Goal: Task Accomplishment & Management: Manage account settings

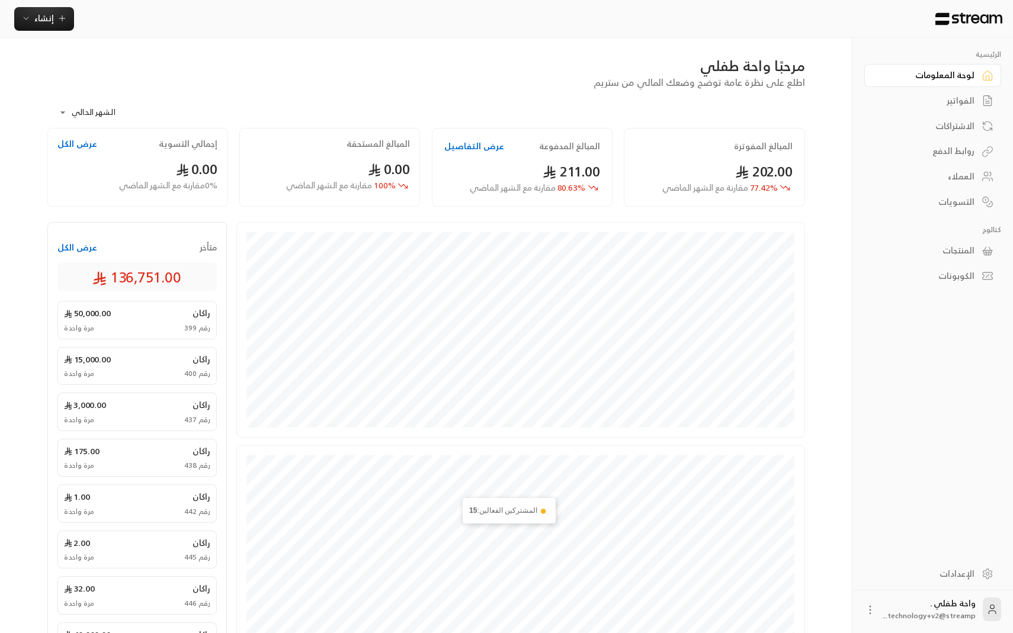
scroll to position [190, 0]
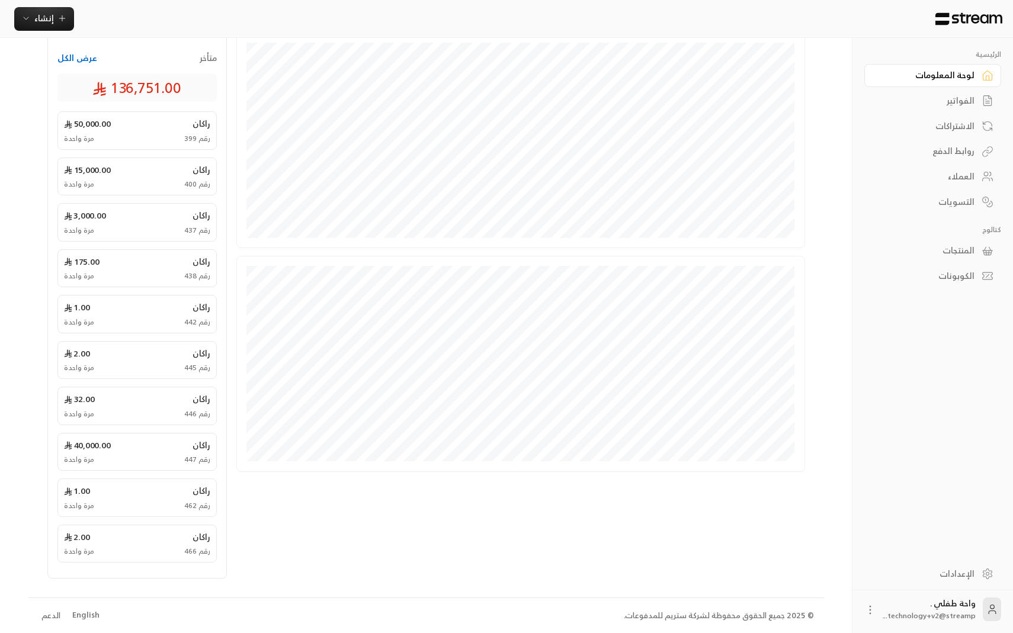
click at [97, 617] on li "English" at bounding box center [86, 616] width 43 height 24
click at [79, 617] on div "English" at bounding box center [85, 615] width 27 height 12
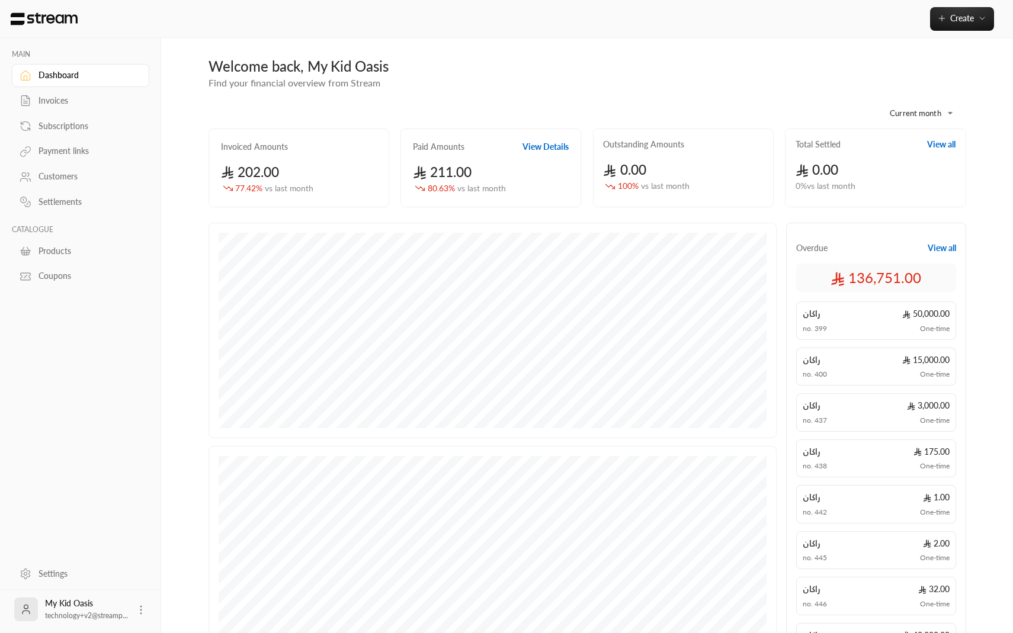
click at [956, 35] on div "Create" at bounding box center [585, 19] width 855 height 38
click at [956, 33] on div "Create" at bounding box center [585, 19] width 855 height 38
click at [956, 32] on div "Create" at bounding box center [585, 19] width 855 height 38
click at [956, 24] on button "Create" at bounding box center [962, 19] width 64 height 24
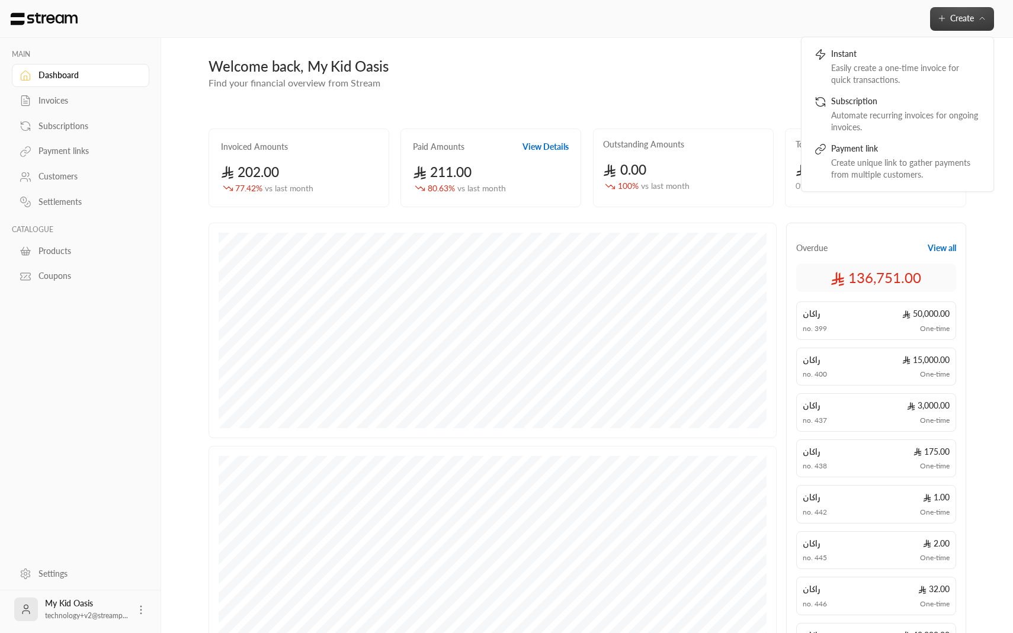
click at [57, 132] on div "Subscriptions" at bounding box center [86, 126] width 96 height 12
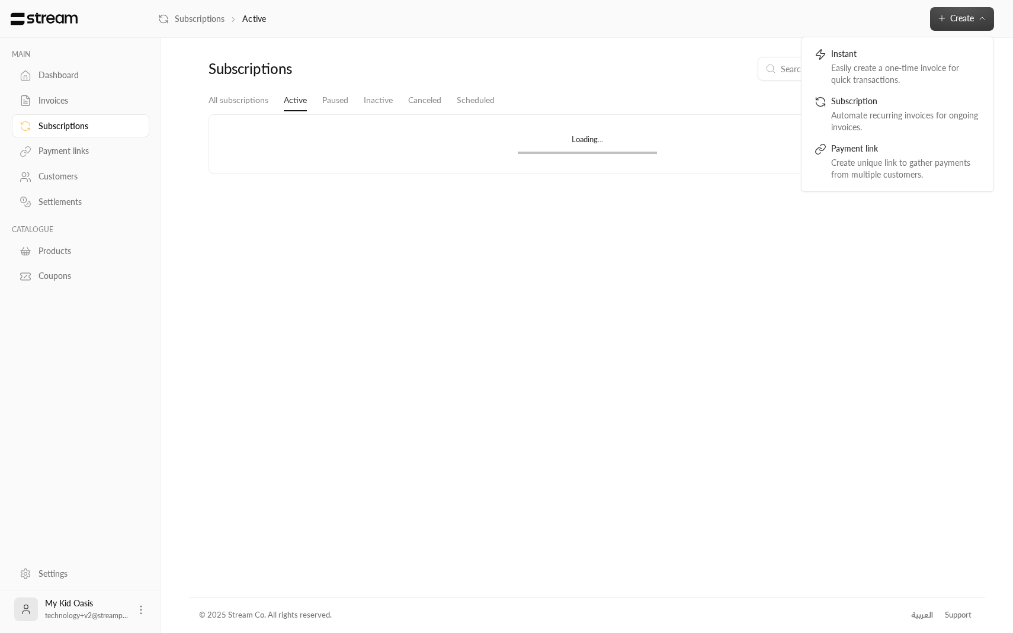
click at [659, 75] on div at bounding box center [682, 69] width 565 height 24
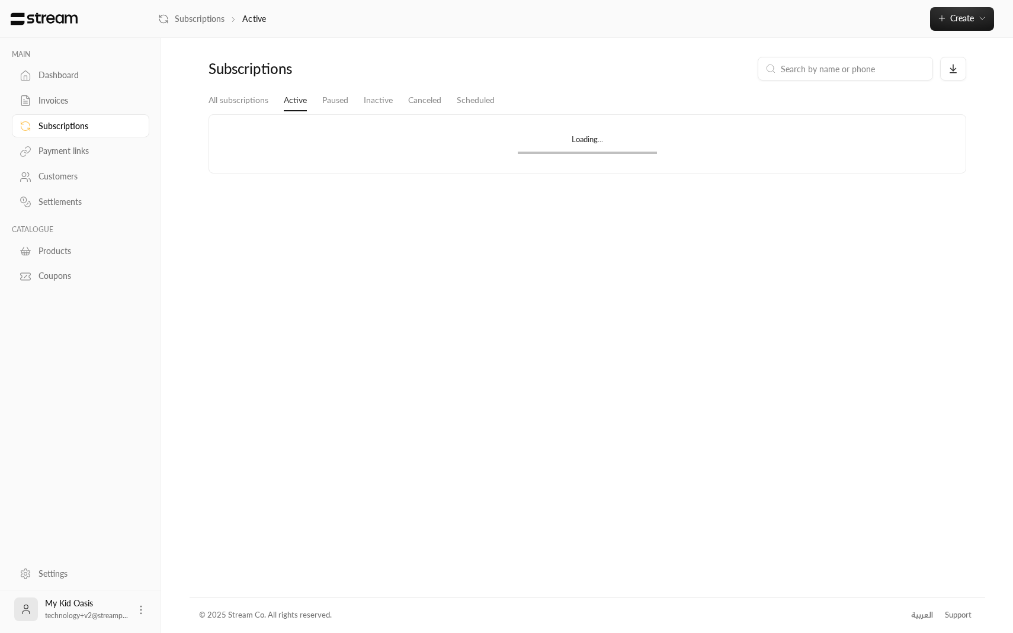
click at [85, 145] on link "Payment links" at bounding box center [80, 151] width 137 height 23
click at [81, 131] on div "Subscriptions" at bounding box center [86, 126] width 96 height 12
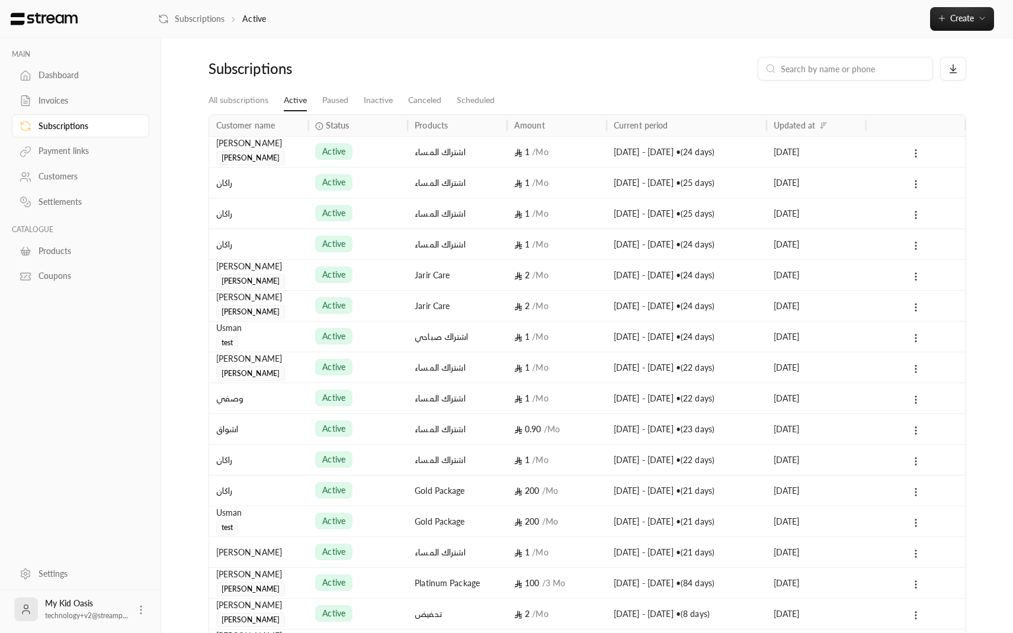
click at [415, 164] on div "اشتراك المساء" at bounding box center [457, 152] width 85 height 30
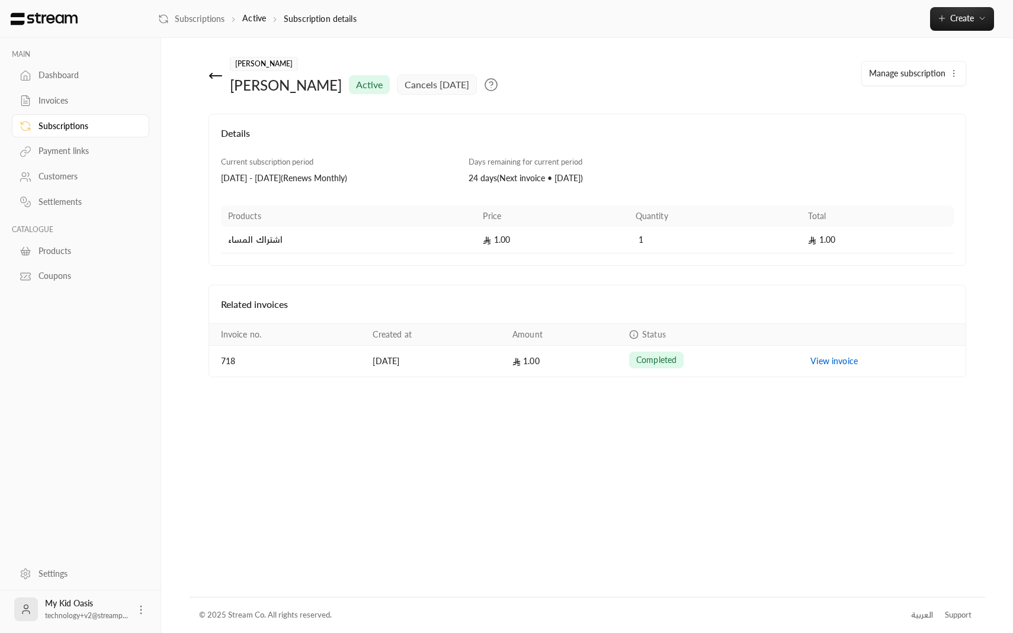
click at [66, 102] on div "Invoices" at bounding box center [86, 101] width 96 height 12
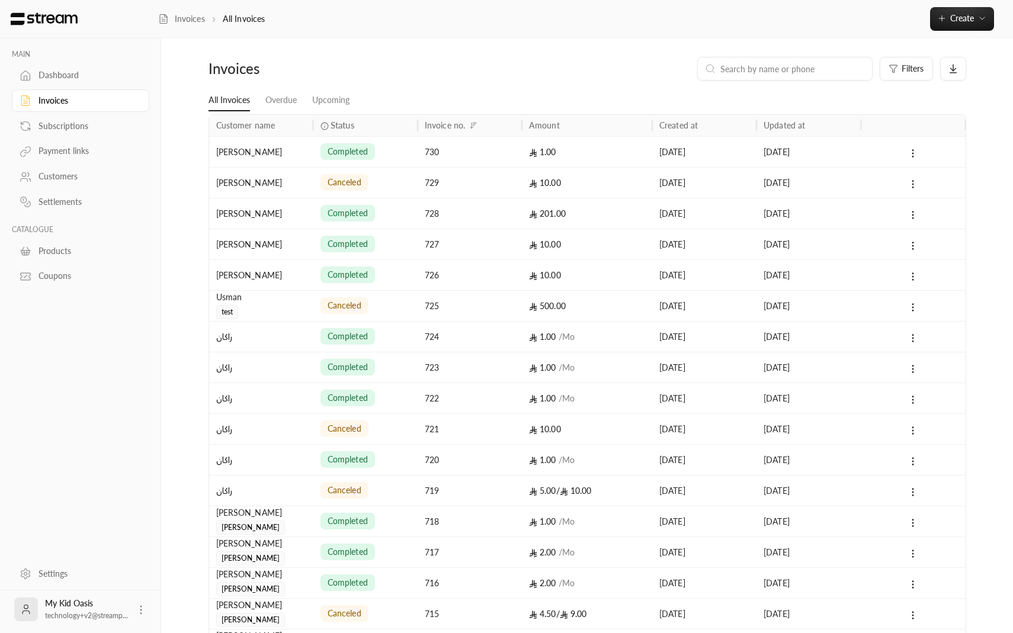
click at [395, 154] on div "completed" at bounding box center [365, 152] width 90 height 30
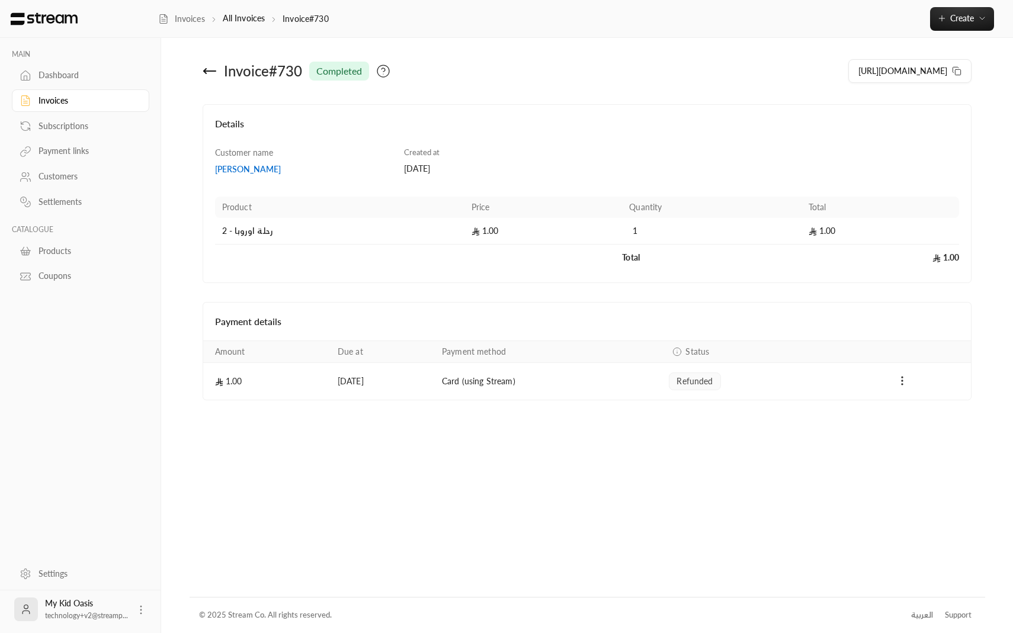
click at [69, 104] on div "Invoices" at bounding box center [86, 101] width 96 height 12
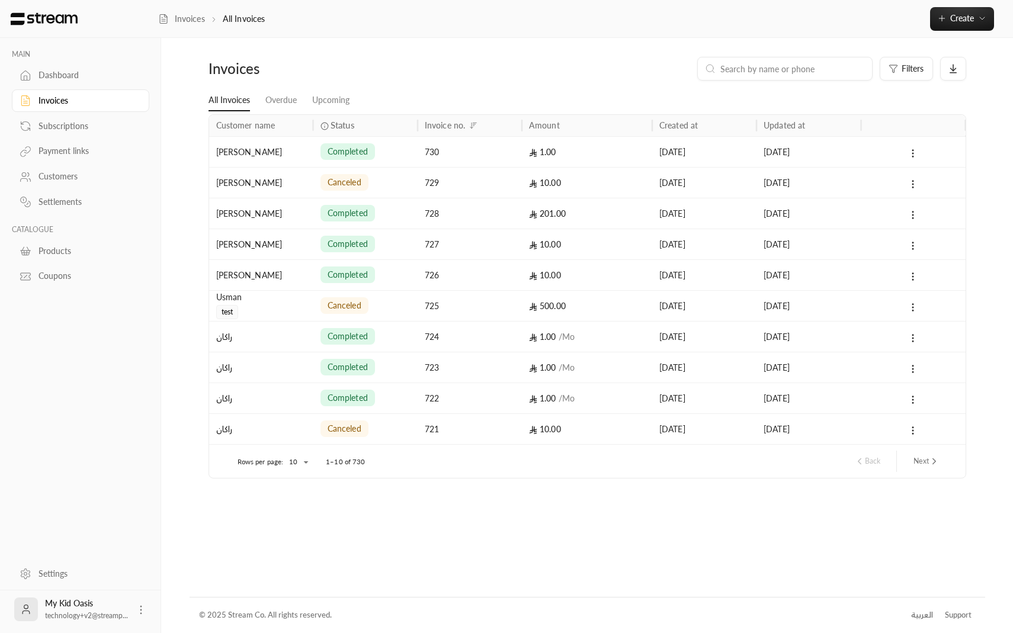
click at [75, 134] on link "Subscriptions" at bounding box center [80, 125] width 137 height 23
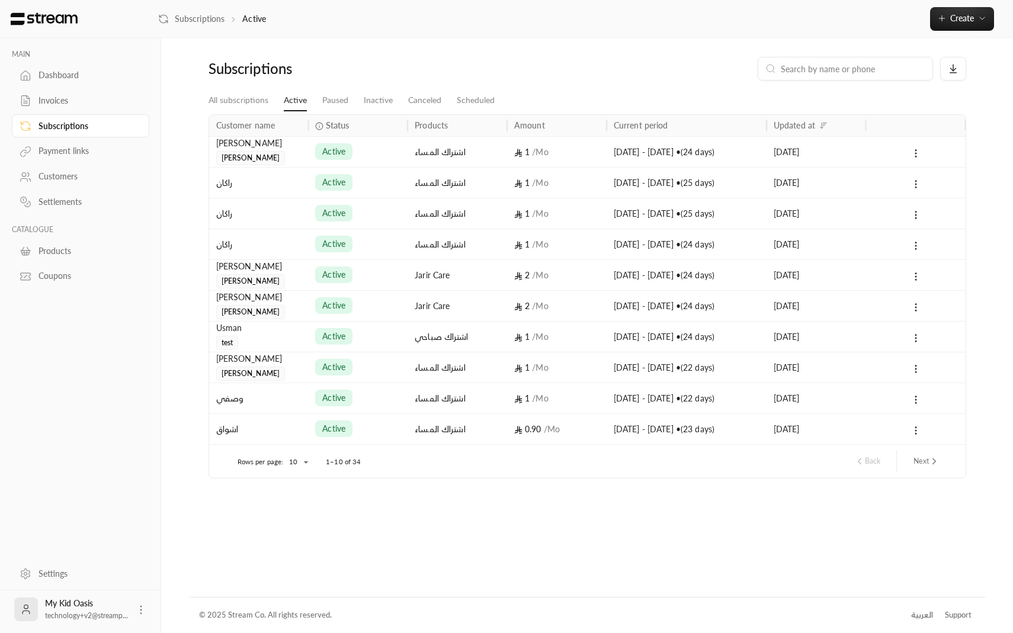
click at [81, 166] on div "Customers" at bounding box center [80, 175] width 137 height 25
click at [80, 155] on div "Payment links" at bounding box center [86, 151] width 96 height 12
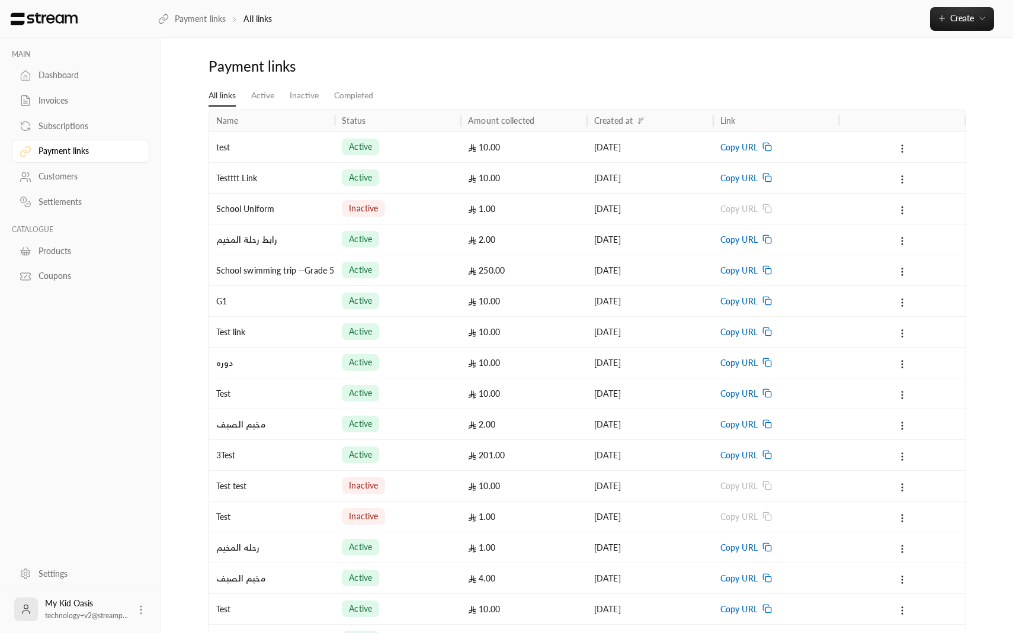
click at [443, 141] on div "active" at bounding box center [398, 147] width 112 height 30
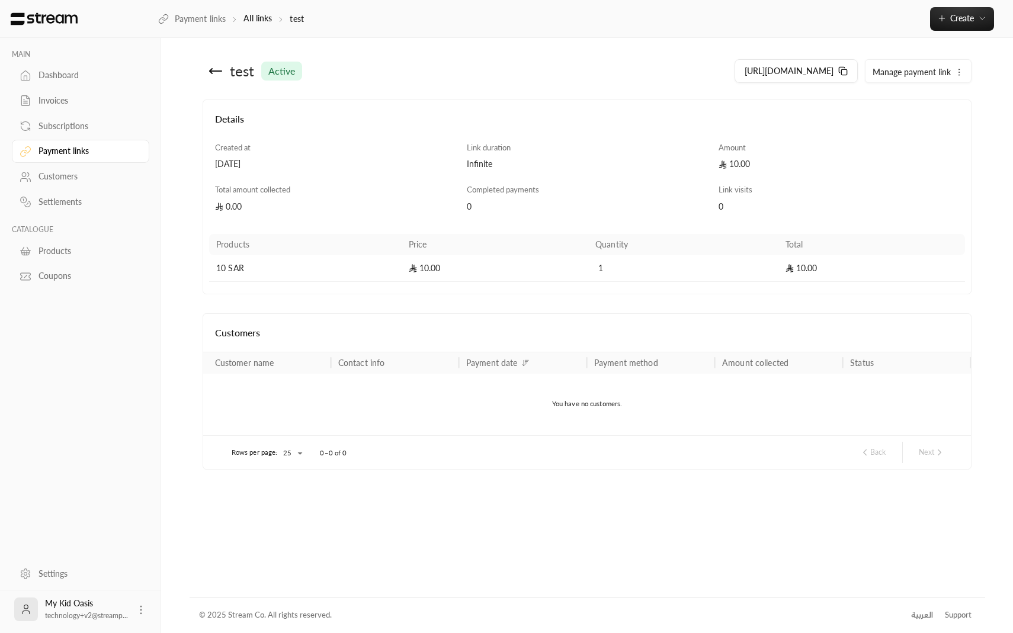
click at [212, 72] on icon at bounding box center [215, 71] width 14 height 14
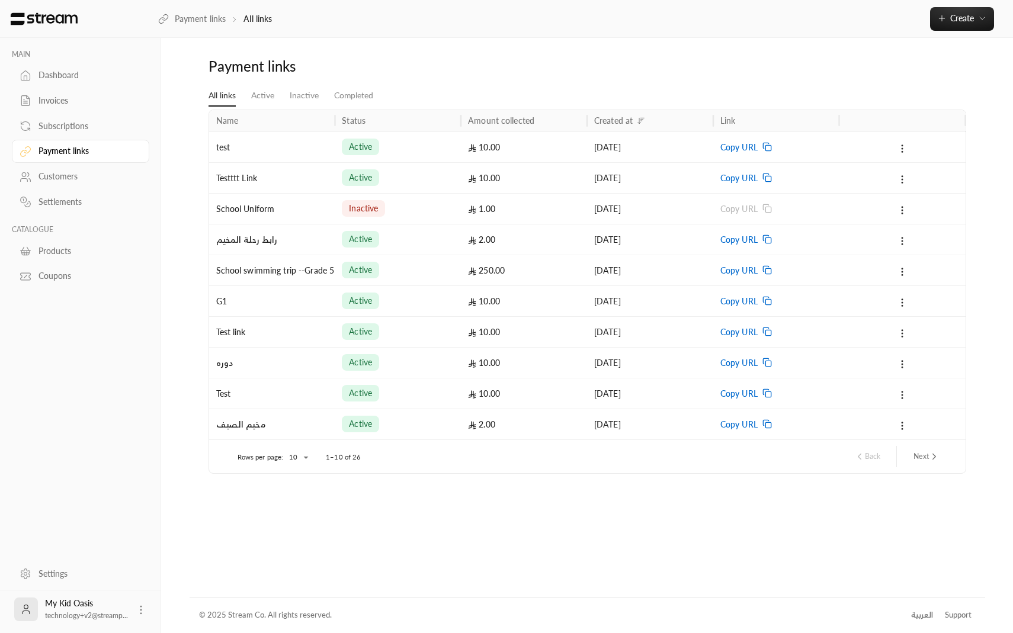
click at [509, 143] on div "10.00" at bounding box center [524, 147] width 112 height 30
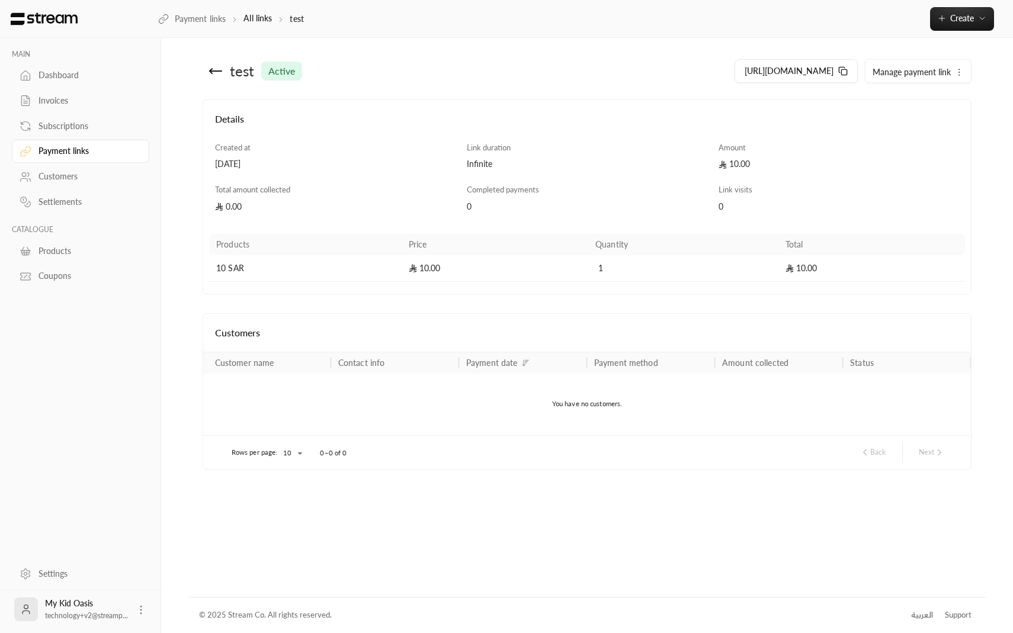
click at [216, 70] on icon at bounding box center [215, 71] width 14 height 14
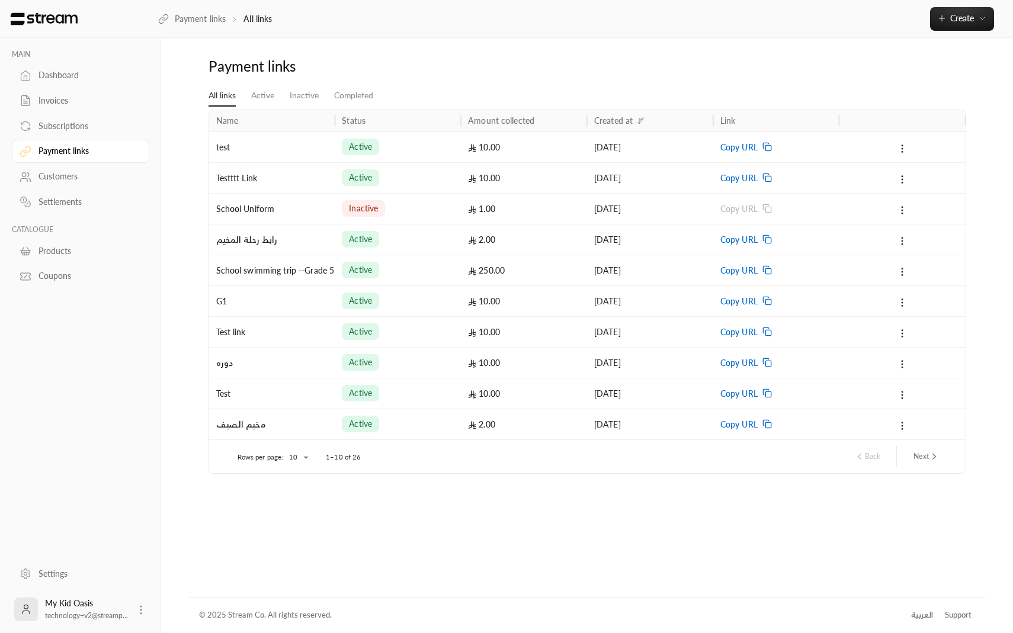
click at [67, 74] on div "Dashboard" at bounding box center [86, 75] width 96 height 12
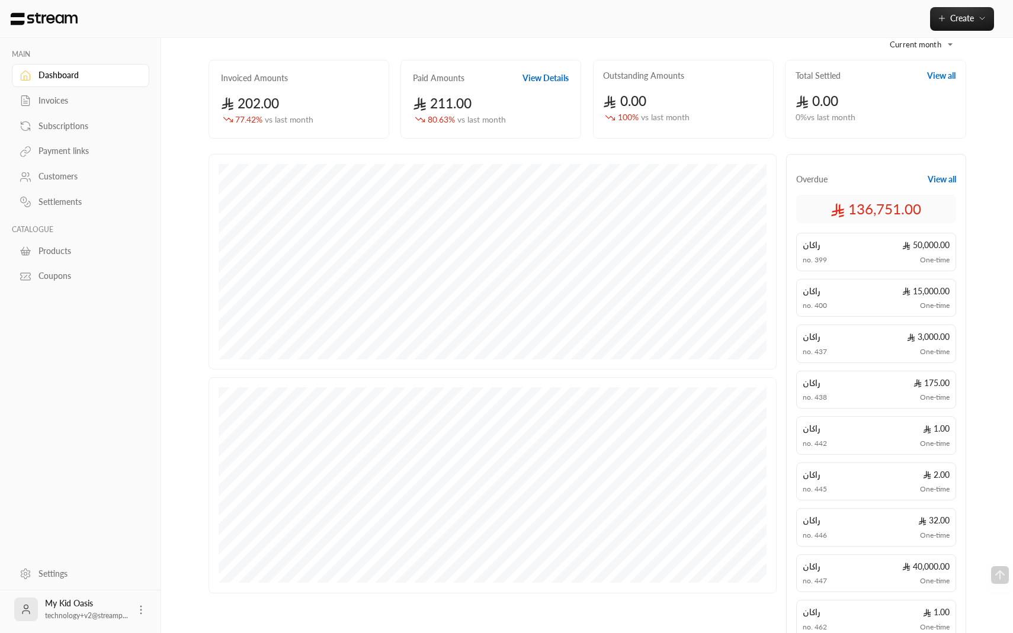
scroll to position [190, 0]
